Goal: Use online tool/utility: Utilize a website feature to perform a specific function

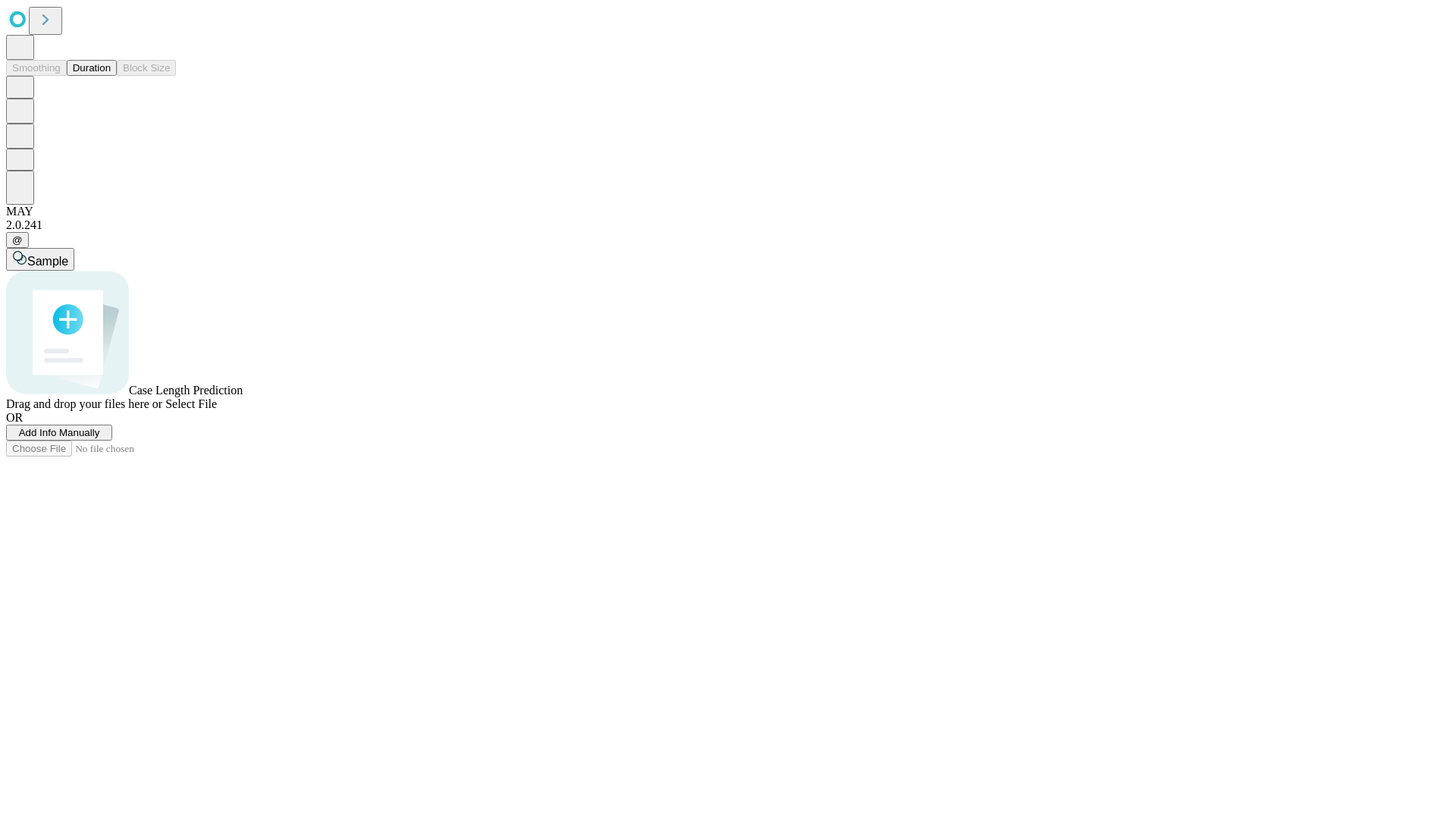
click at [110, 75] on button "Duration" at bounding box center [91, 68] width 50 height 16
click at [100, 438] on span "Add Info Manually" at bounding box center [59, 433] width 81 height 11
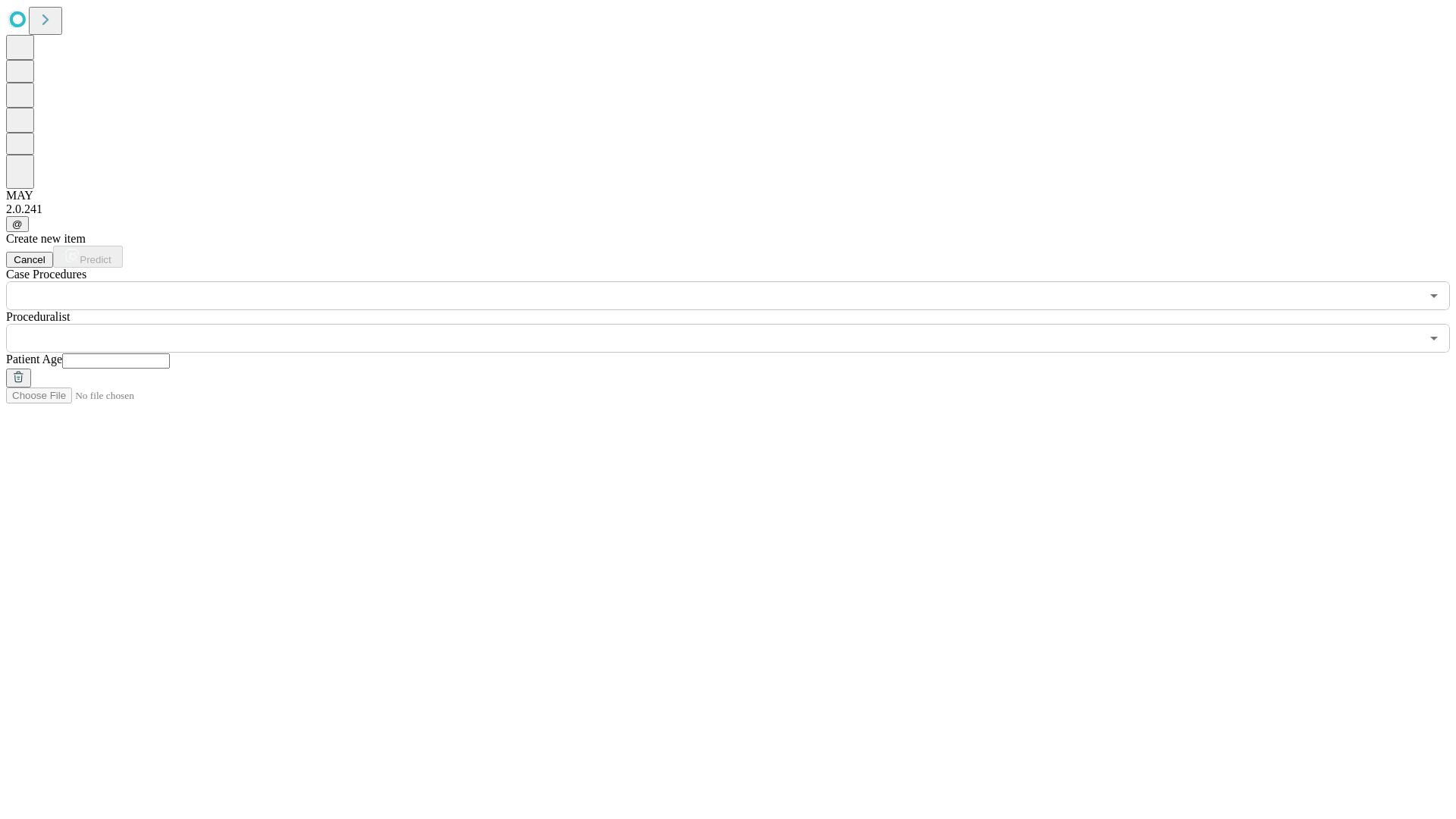
click at [170, 353] on input "text" at bounding box center [116, 361] width 108 height 15
type input "*"
click at [738, 323] on input "text" at bounding box center [713, 337] width 1415 height 29
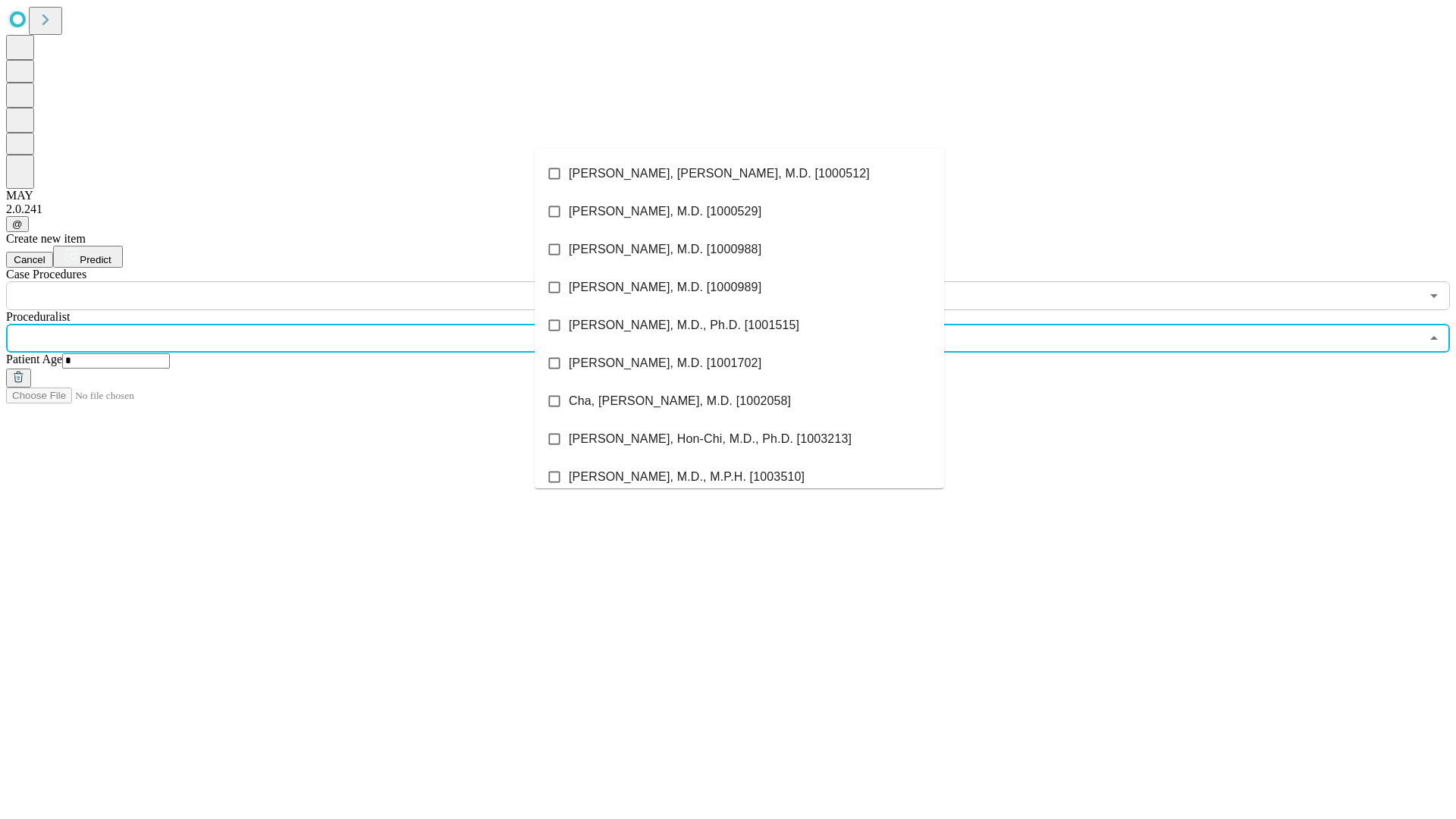
click at [739, 173] on li "[PERSON_NAME], [PERSON_NAME], M.D. [1000512]" at bounding box center [739, 173] width 409 height 38
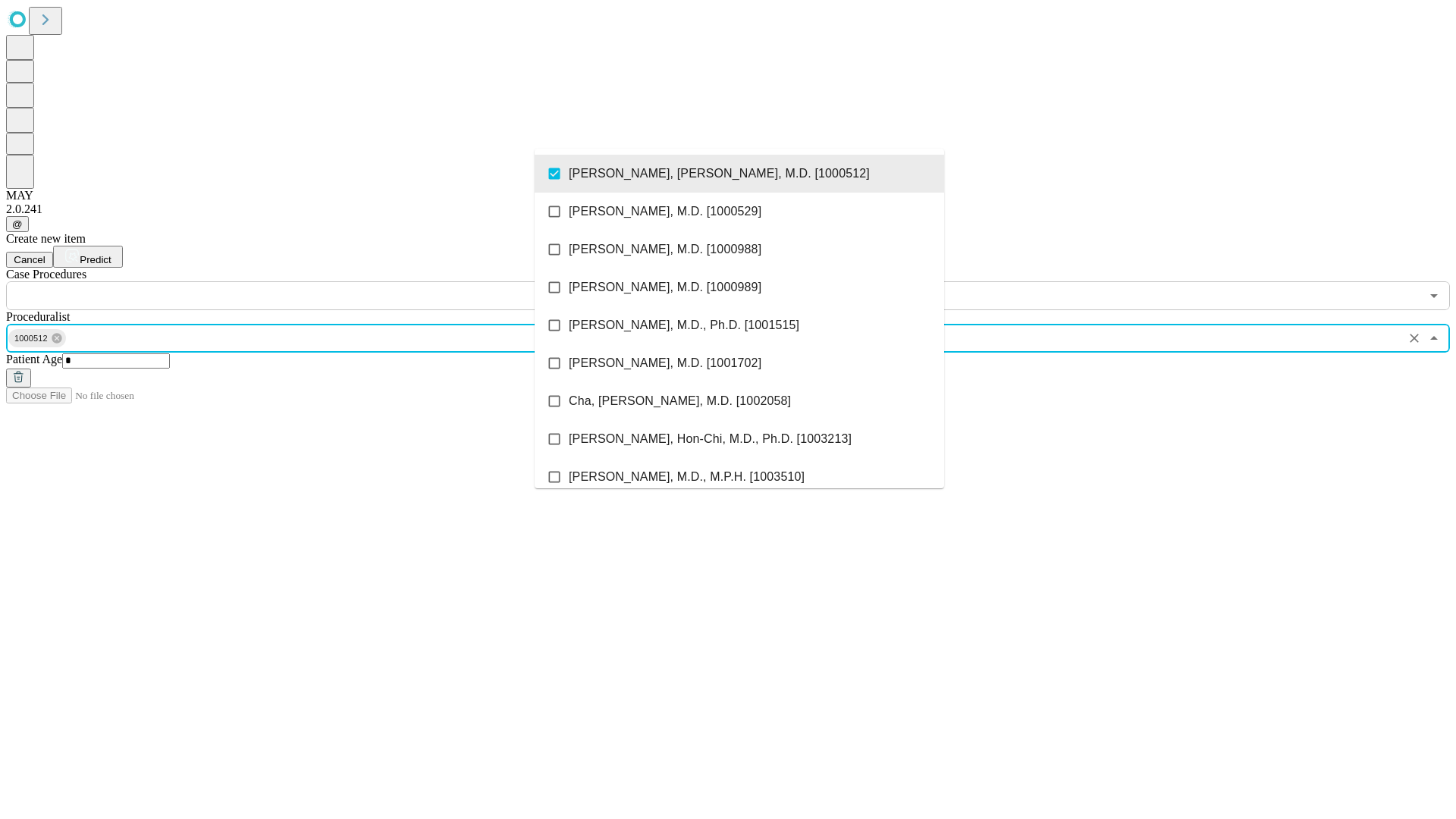
click at [319, 281] on input "text" at bounding box center [713, 295] width 1415 height 29
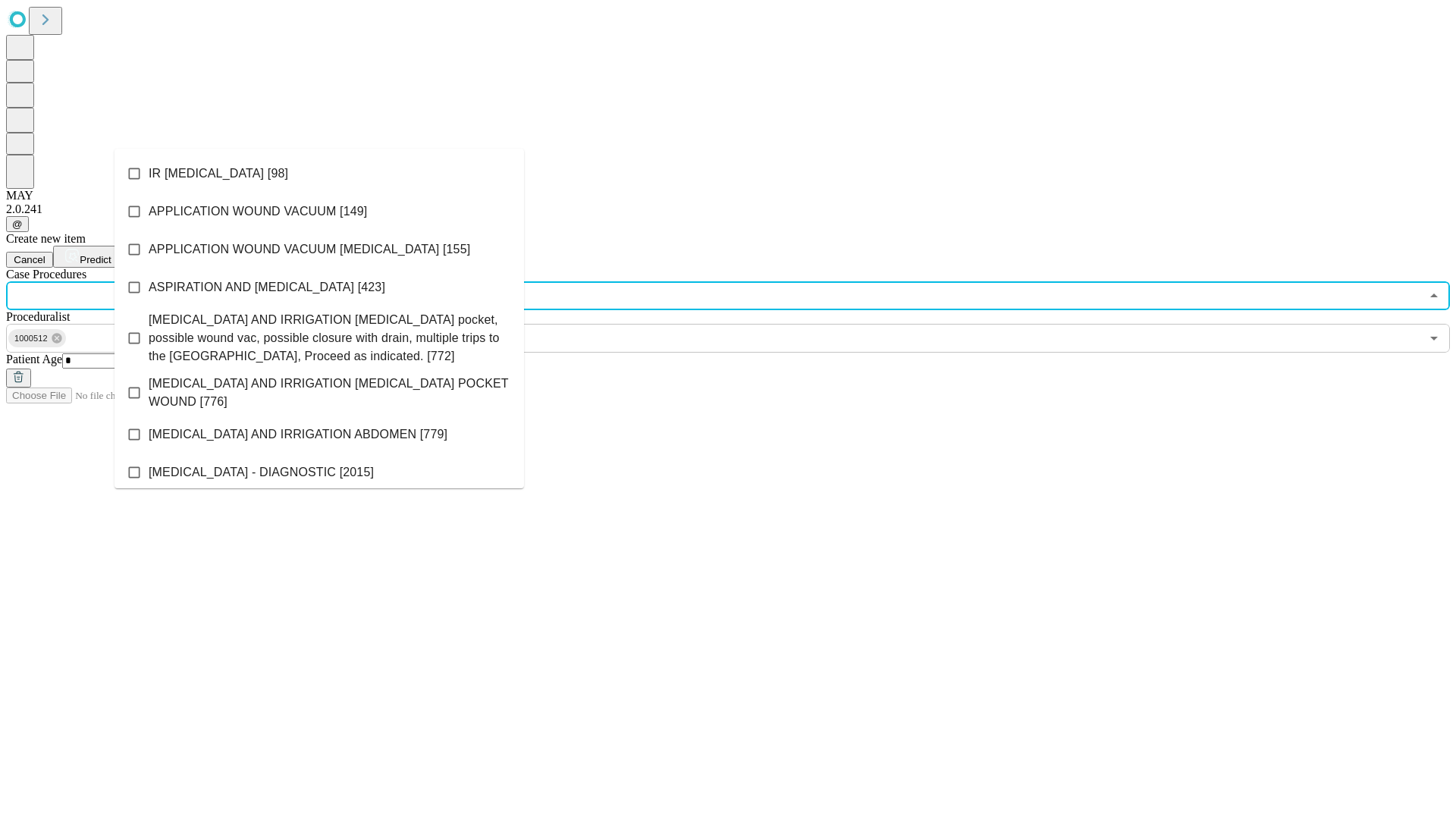
click at [320, 173] on li "IR [MEDICAL_DATA] [98]" at bounding box center [319, 173] width 409 height 38
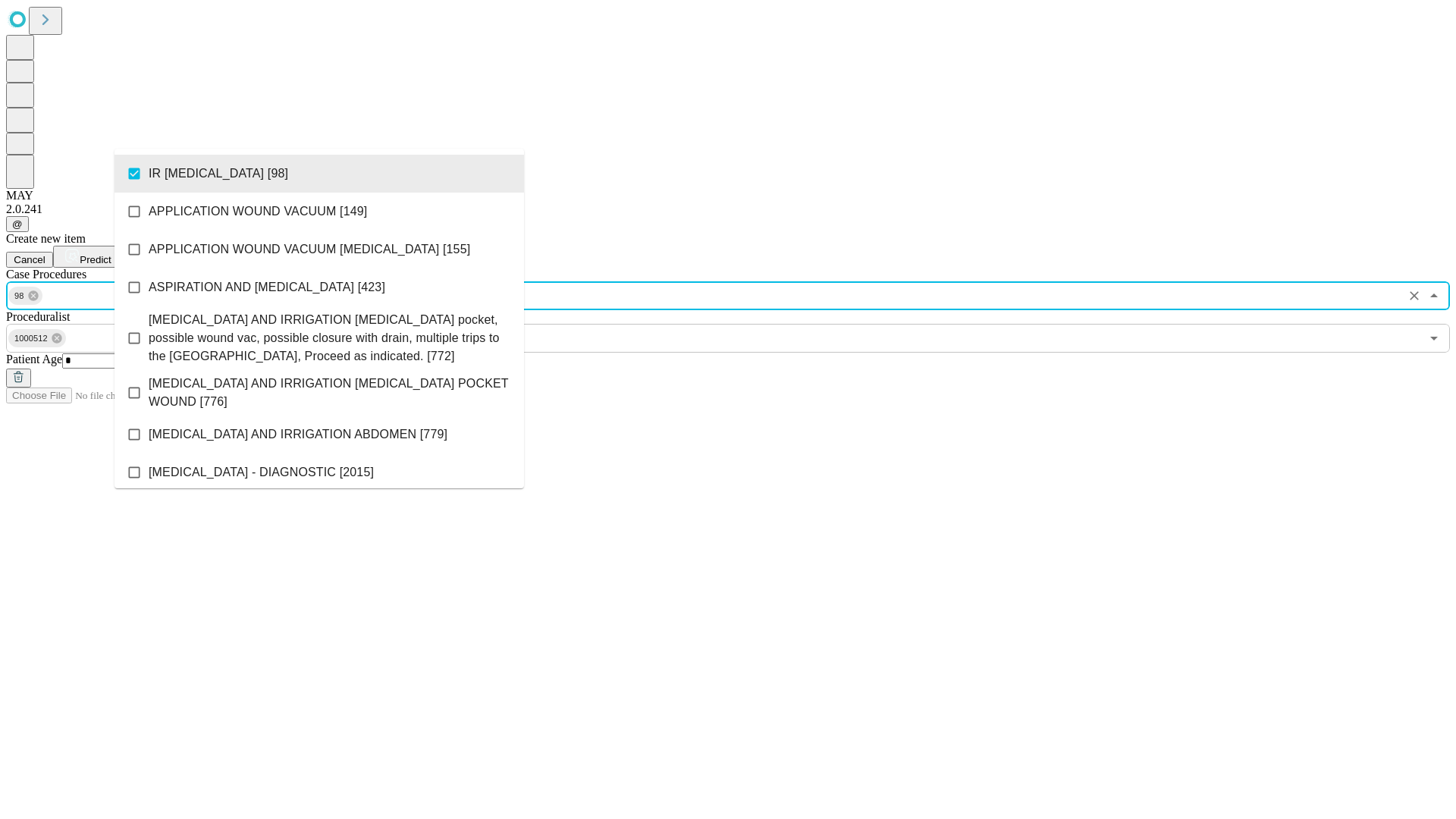
click at [110, 254] on span "Predict" at bounding box center [94, 259] width 31 height 11
